Goal: Task Accomplishment & Management: Use online tool/utility

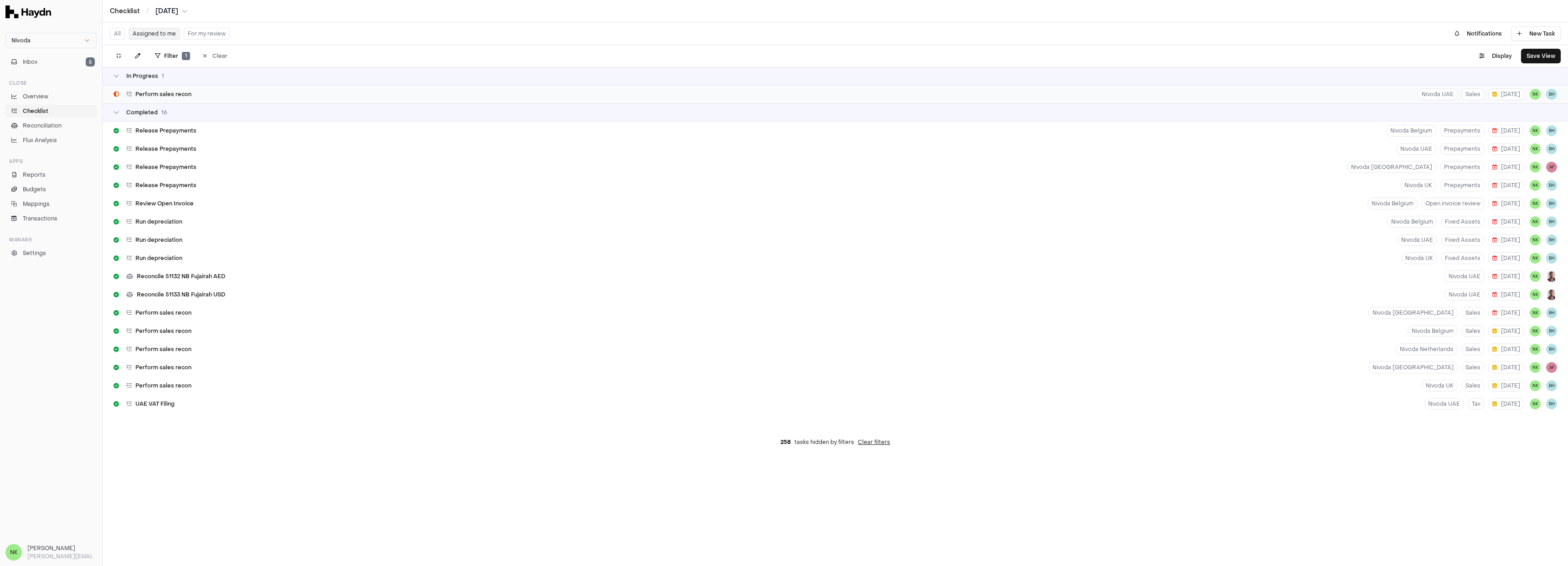
click at [210, 94] on div "Perform sales recon Nivoda UAE Sales [DATE] NK BH" at bounding box center [835, 94] width 1465 height 18
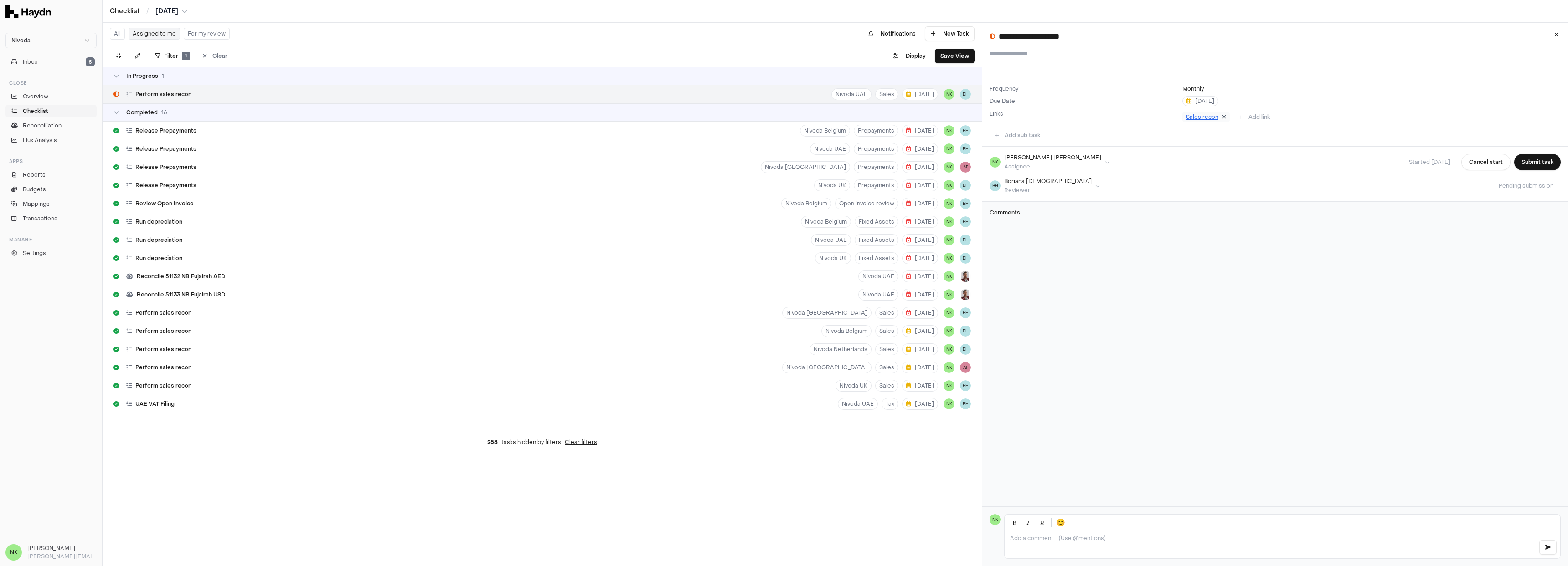
click at [1222, 118] on icon at bounding box center [1224, 117] width 4 height 5
click at [1209, 116] on button "Add link" at bounding box center [1203, 117] width 42 height 15
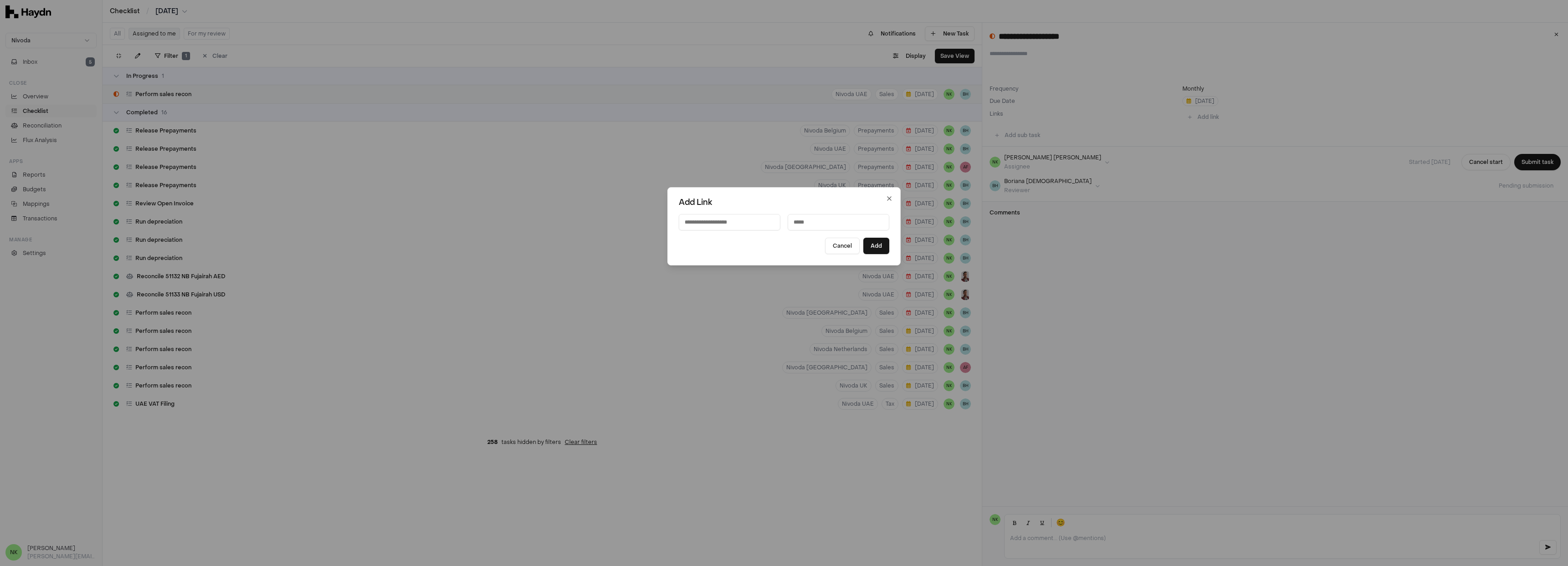
click at [837, 228] on input at bounding box center [838, 222] width 102 height 17
click at [830, 221] on input "**********" at bounding box center [838, 222] width 102 height 17
type input "**********"
click at [743, 224] on input at bounding box center [729, 222] width 102 height 17
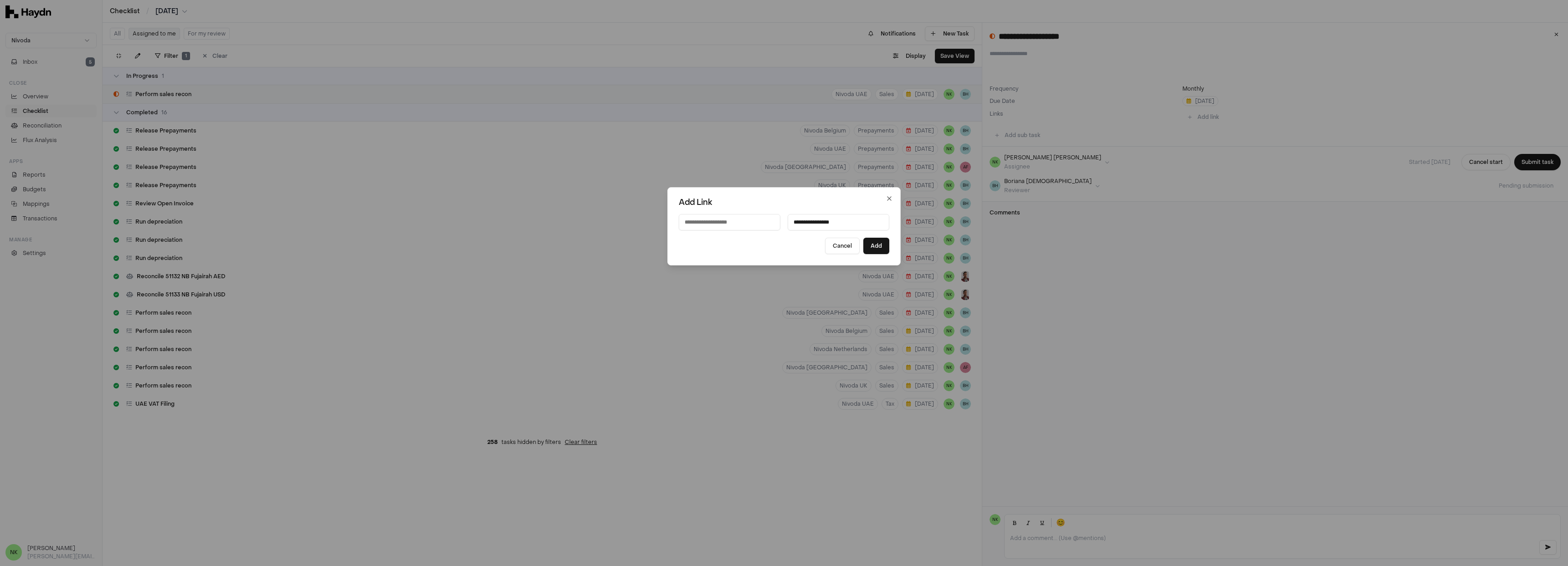
click at [826, 224] on input "**********" at bounding box center [838, 222] width 102 height 17
click at [743, 222] on input at bounding box center [729, 222] width 102 height 17
paste input "**********"
type input "**********"
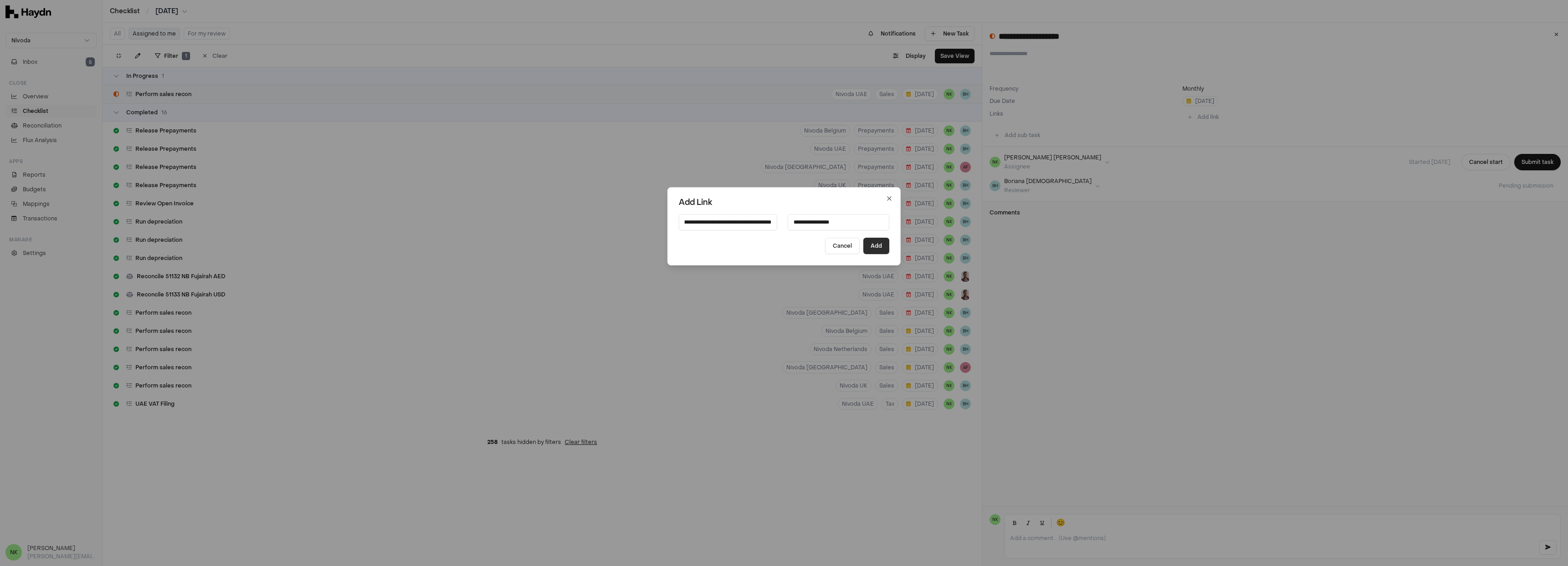
click at [867, 248] on button "Add" at bounding box center [876, 246] width 26 height 17
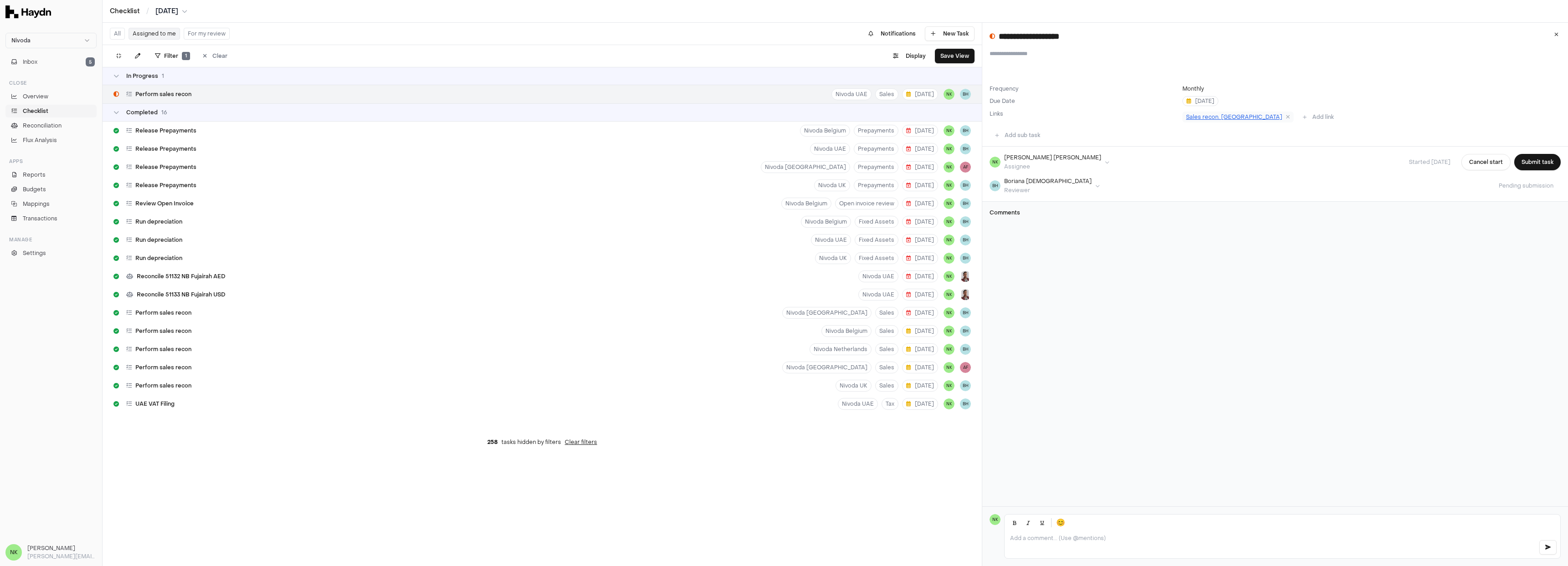
click at [1195, 117] on span "Sales recon. [GEOGRAPHIC_DATA]" at bounding box center [1234, 117] width 96 height 7
click at [1535, 160] on button "Submit task" at bounding box center [1537, 162] width 47 height 17
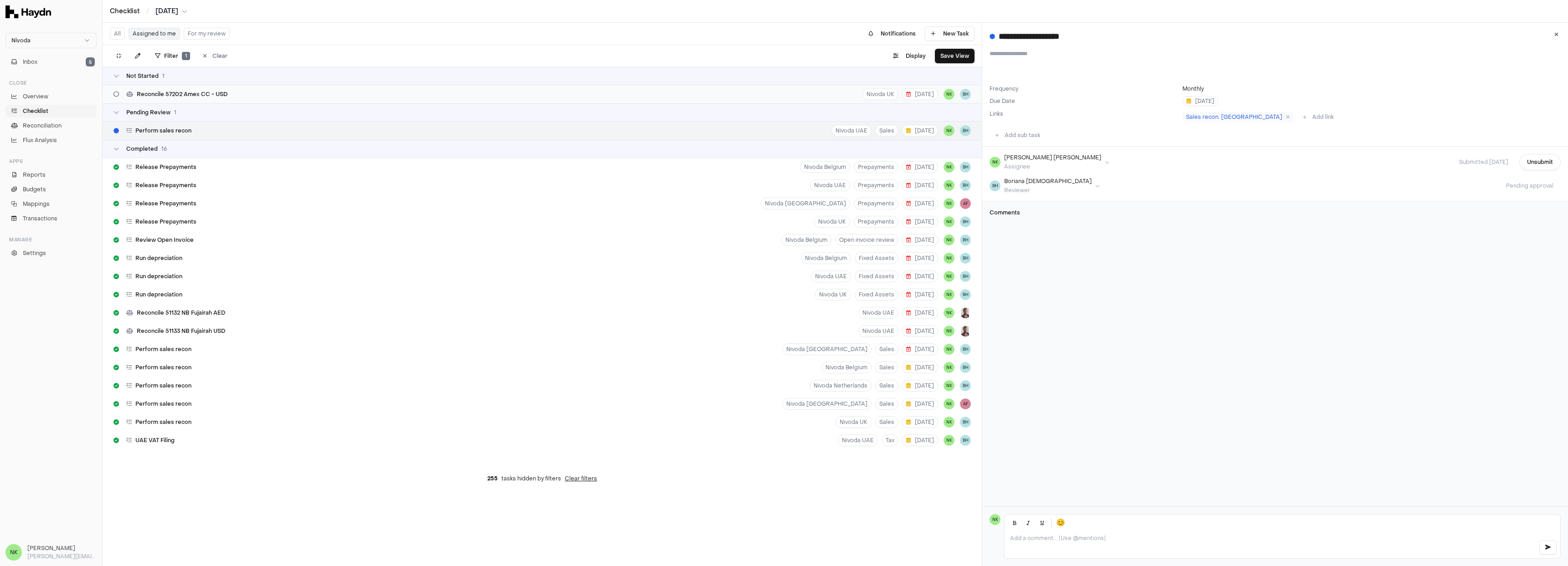
click at [331, 93] on div "Reconcile 57202 Amex CC - USD Nivoda UK [DATE] NK BH" at bounding box center [542, 94] width 879 height 18
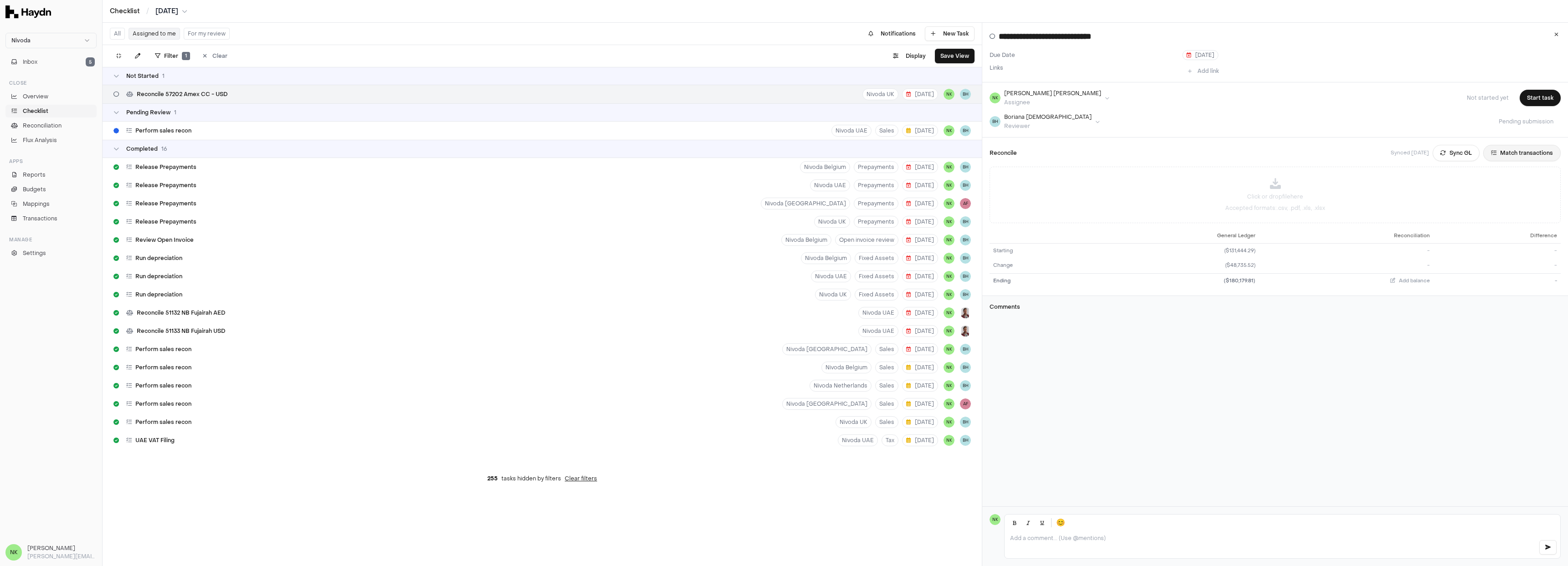
click at [1507, 158] on button "Match transactions" at bounding box center [1522, 152] width 77 height 17
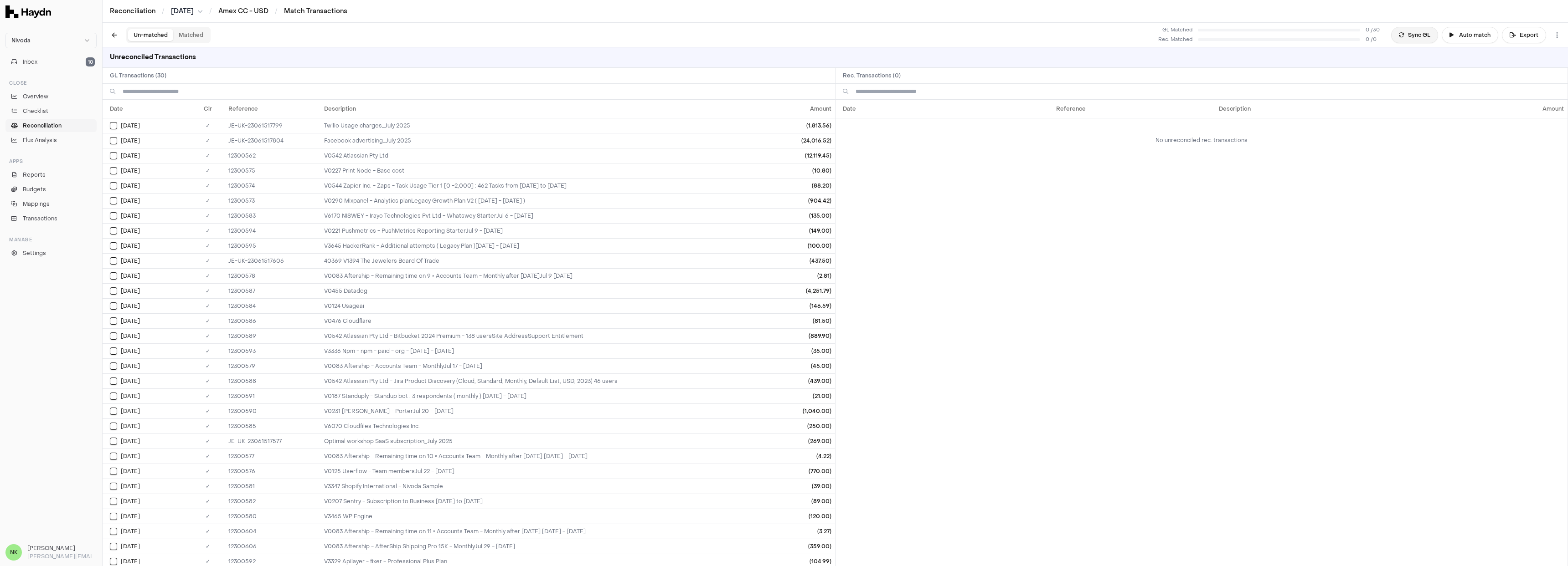
click at [1410, 37] on button "Sync GL" at bounding box center [1414, 35] width 47 height 17
click at [1409, 37] on button "Sync GL" at bounding box center [1414, 35] width 47 height 17
click at [113, 37] on button at bounding box center [114, 35] width 17 height 17
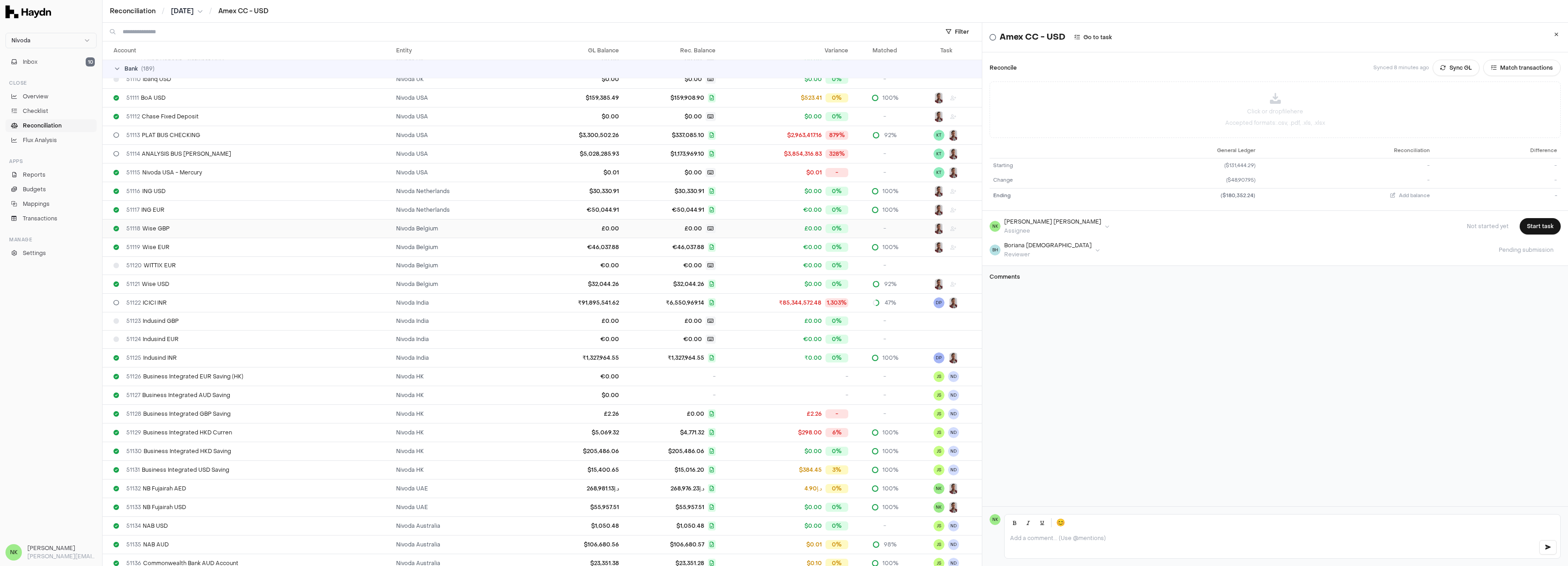
scroll to position [143, 0]
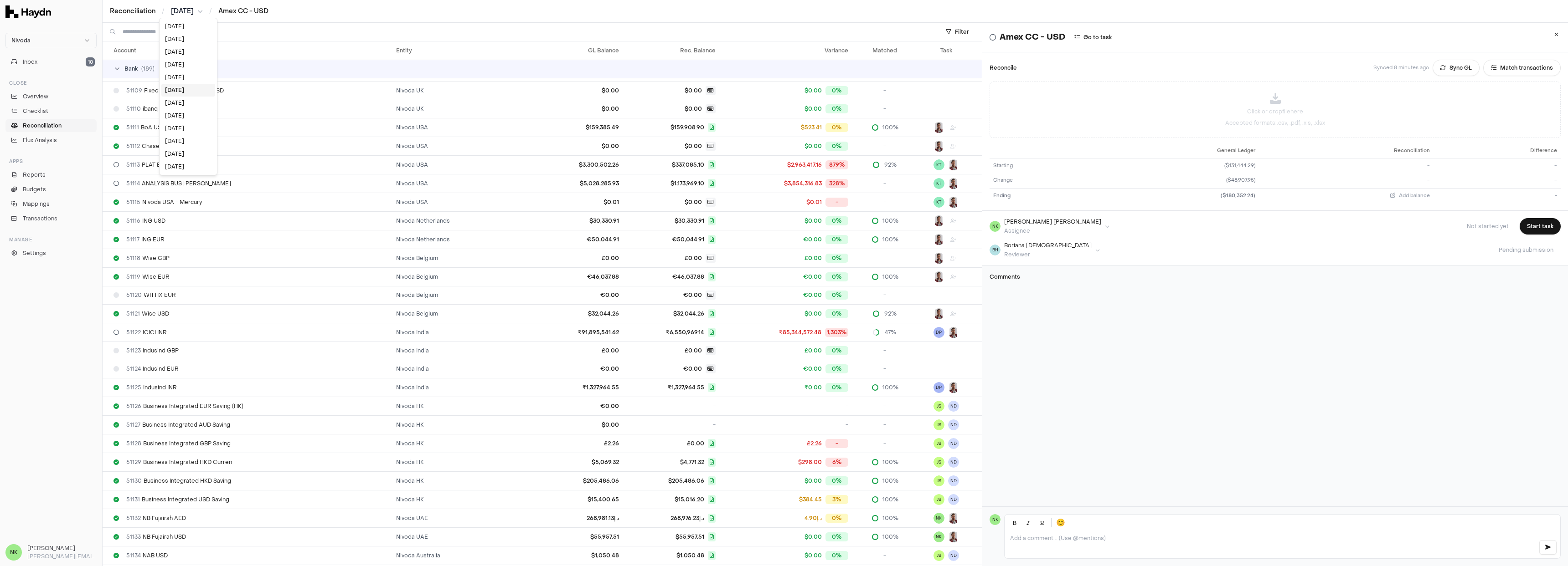
click at [184, 13] on html "Nivoda Inbox 10 Close Overview Checklist Reconciliation Flux Analysis Apps Repo…" at bounding box center [784, 283] width 1568 height 566
click at [235, 7] on html "Nivoda Inbox 10 Close Overview Checklist Reconciliation Flux Analysis Apps Repo…" at bounding box center [784, 283] width 1568 height 566
click at [133, 15] on link "Reconciliation" at bounding box center [133, 11] width 45 height 9
click at [51, 111] on link "Checklist" at bounding box center [51, 111] width 91 height 13
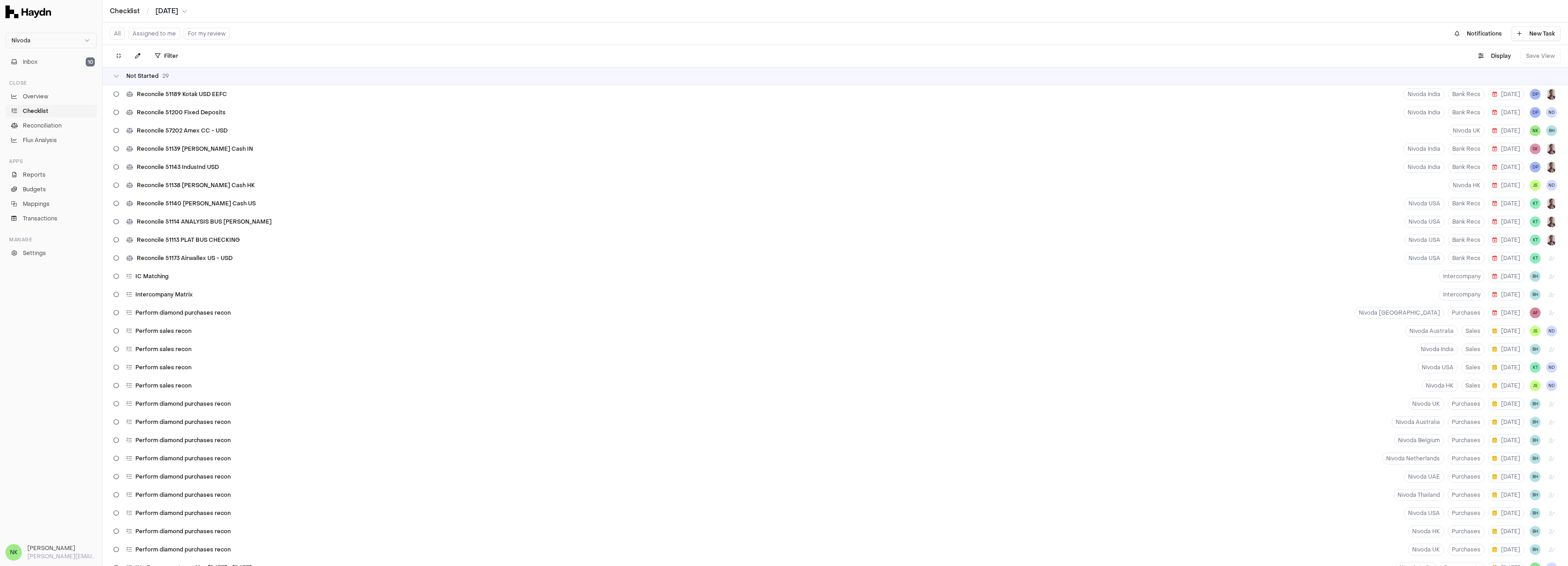
click at [159, 36] on button "Assigned to me" at bounding box center [154, 34] width 51 height 12
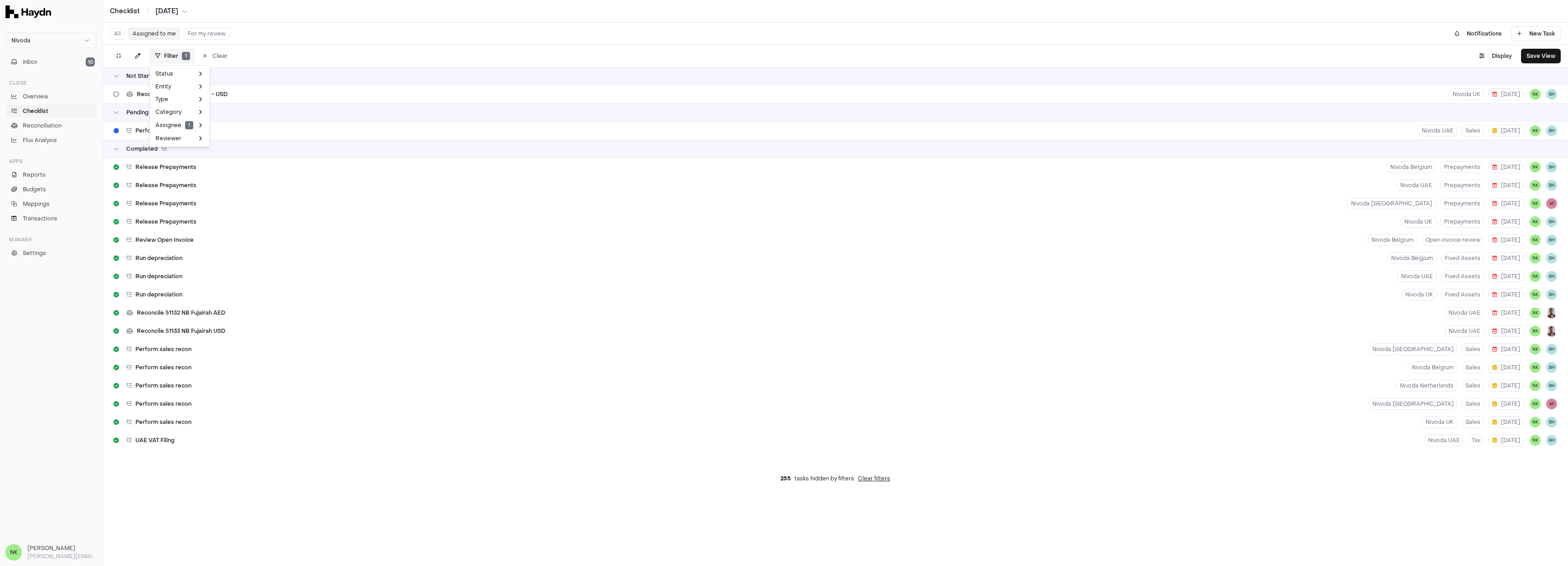
click at [171, 51] on html "Nivoda Inbox 10 Close Overview Checklist Reconciliation Flux Analysis Apps Repo…" at bounding box center [784, 283] width 1568 height 566
click at [334, 32] on html "Nivoda Inbox 10 Close Overview Checklist Reconciliation Flux Analysis Apps Repo…" at bounding box center [784, 283] width 1568 height 566
click at [118, 34] on button "All" at bounding box center [117, 34] width 15 height 12
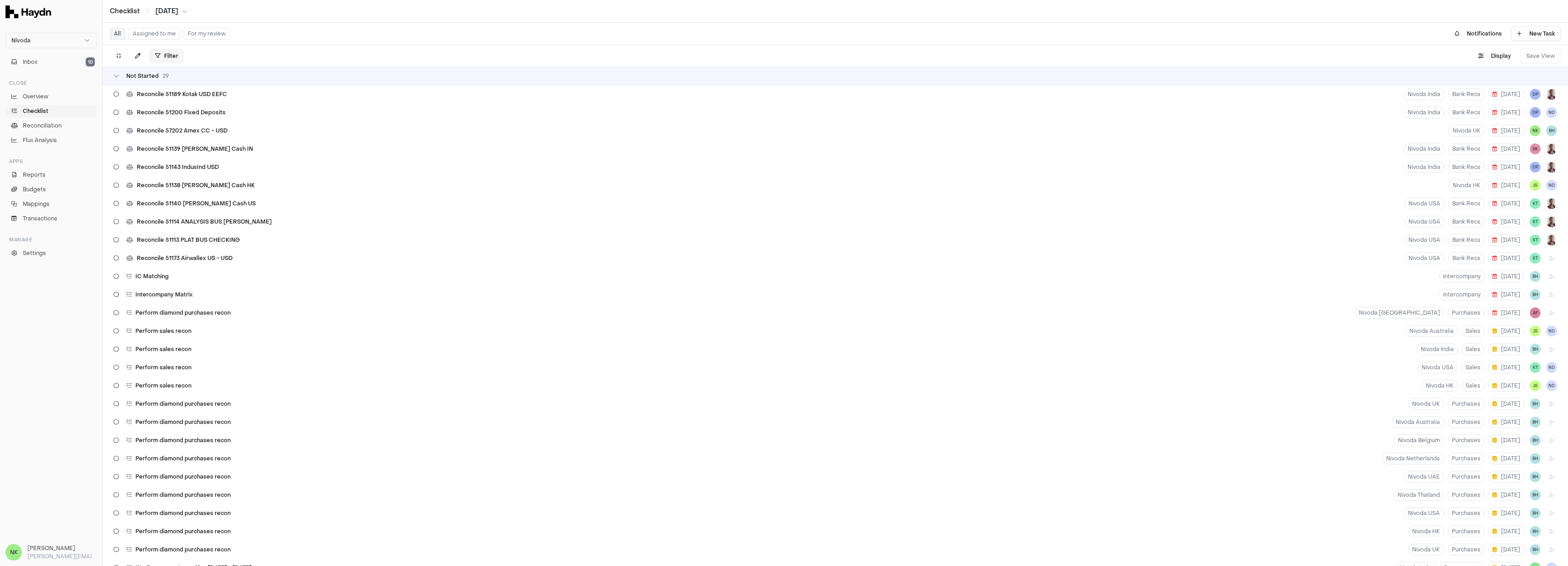
click at [166, 59] on html "Nivoda Inbox 10 Close Overview Checklist Reconciliation Flux Analysis Apps Repo…" at bounding box center [784, 283] width 1568 height 566
click at [263, 46] on html "Nivoda Inbox 10 Close Overview Checklist Reconciliation Flux Analysis Apps Repo…" at bounding box center [784, 283] width 1568 height 566
click at [161, 54] on html "Nivoda Inbox 10 Close Overview Checklist Reconciliation Flux Analysis Apps Repo…" at bounding box center [784, 283] width 1568 height 566
click at [48, 95] on html "Nivoda Inbox 10 Close Overview Checklist Reconciliation Flux Analysis Apps Repo…" at bounding box center [784, 283] width 1568 height 566
click at [48, 96] on span "Overview" at bounding box center [35, 97] width 25 height 8
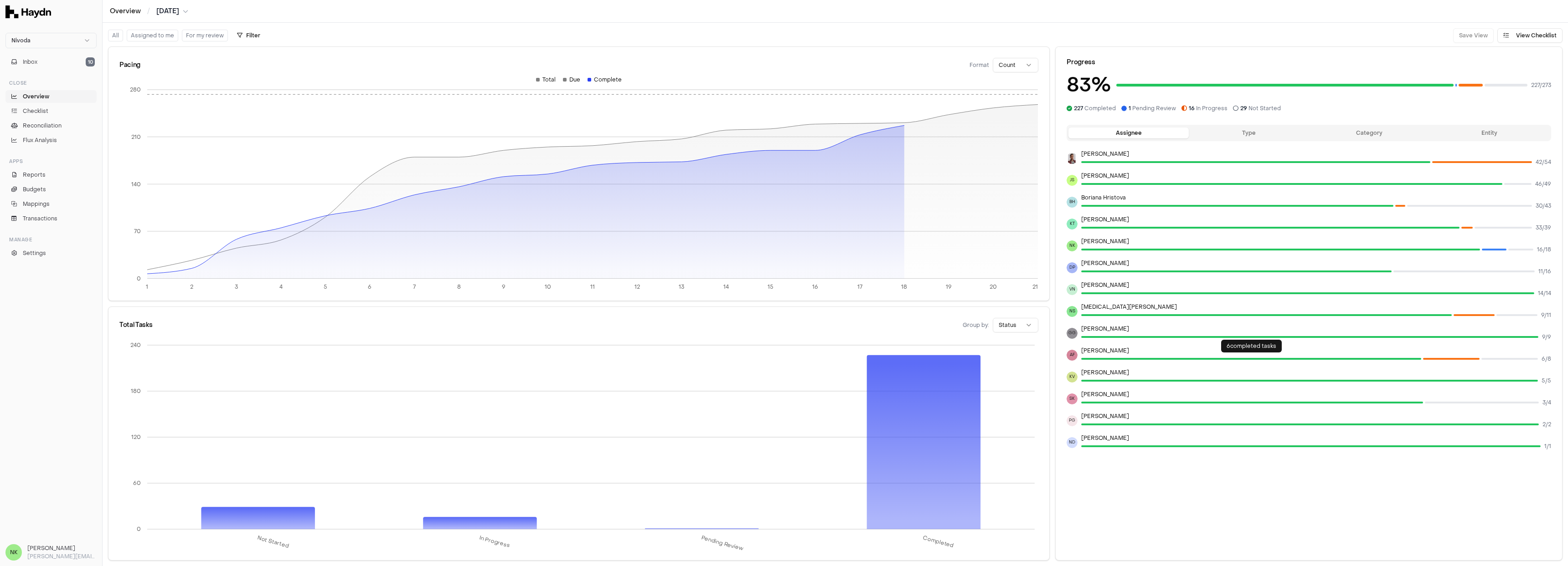
click at [1400, 358] on div at bounding box center [1251, 359] width 340 height 2
click at [113, 33] on button "All" at bounding box center [115, 35] width 15 height 12
click at [119, 36] on button "All" at bounding box center [115, 35] width 15 height 12
click at [150, 29] on button "Assigned to me" at bounding box center [152, 35] width 51 height 12
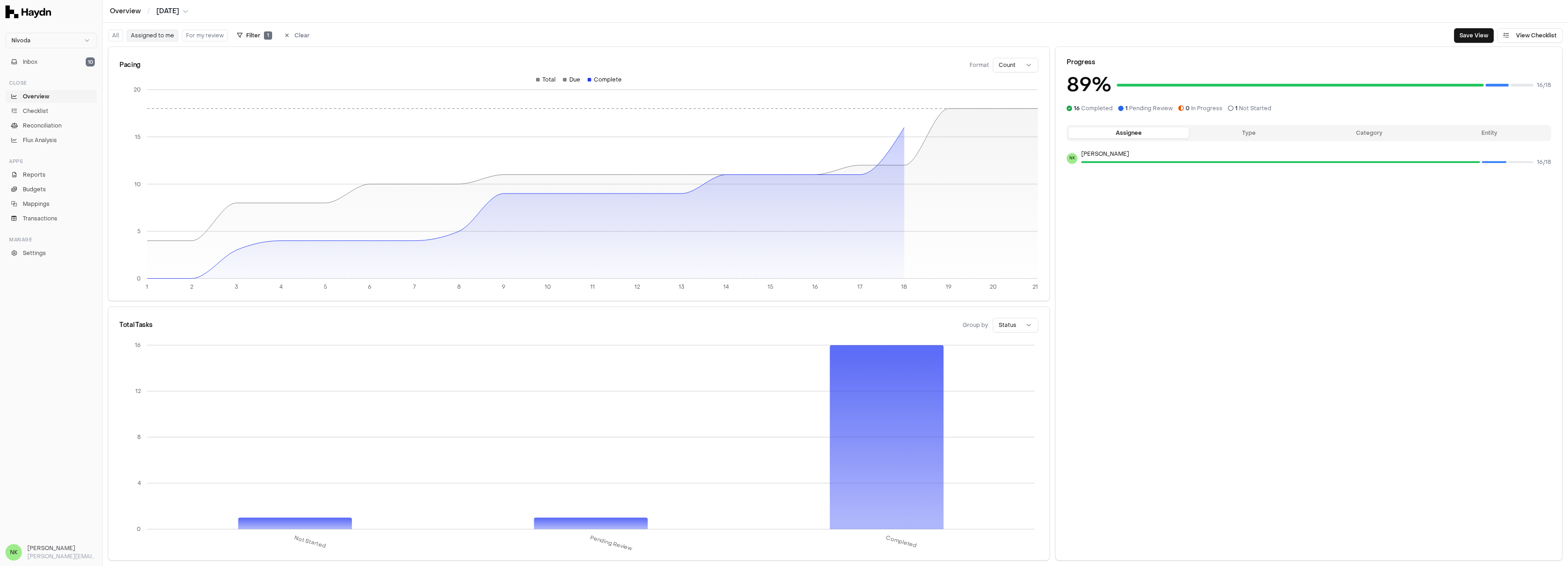
click at [115, 37] on button "All" at bounding box center [115, 35] width 15 height 12
